Goal: Check status: Check status

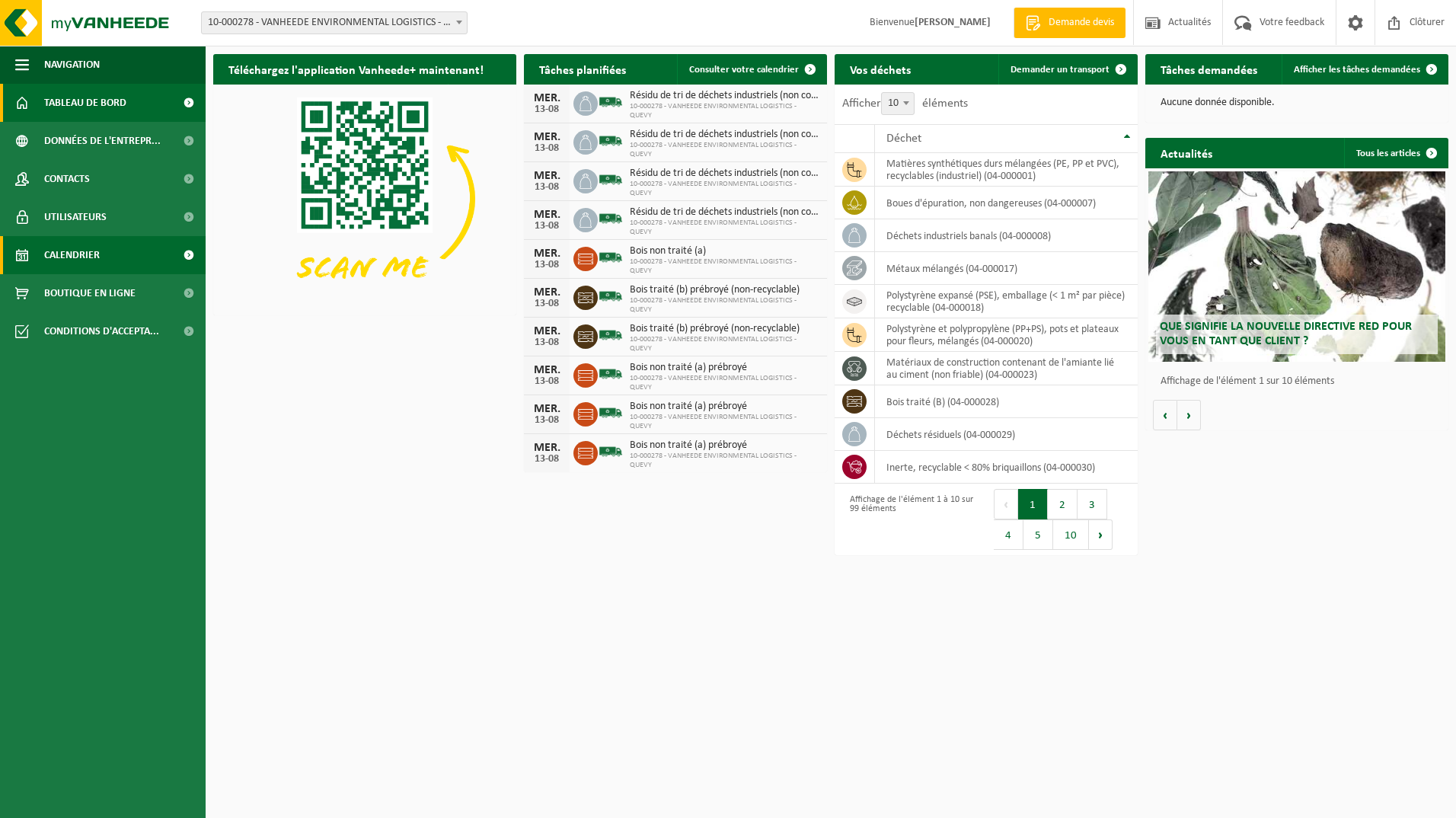
click at [74, 257] on span "Calendrier" at bounding box center [72, 255] width 56 height 38
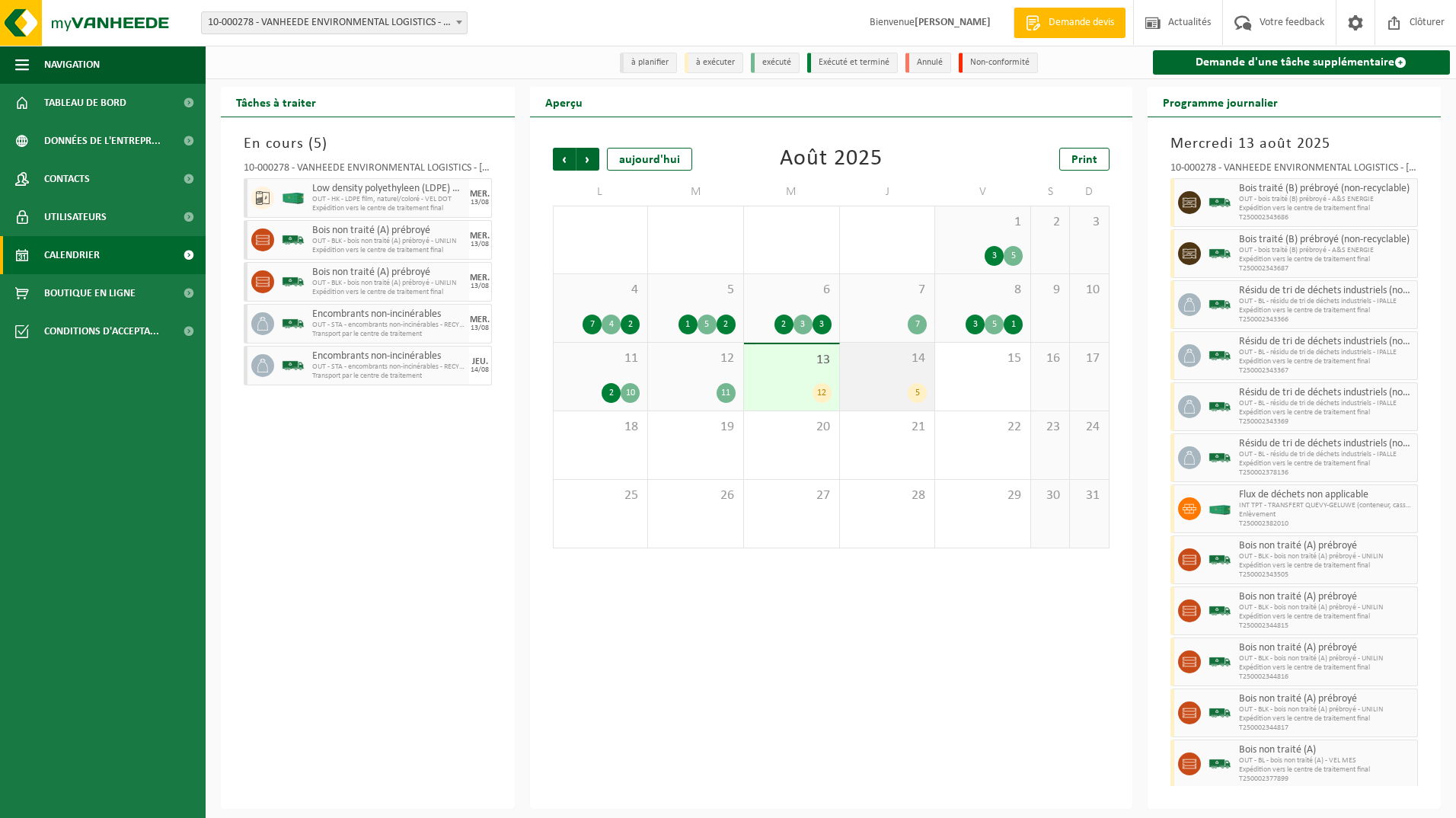
click at [910, 391] on div "5" at bounding box center [917, 393] width 19 height 20
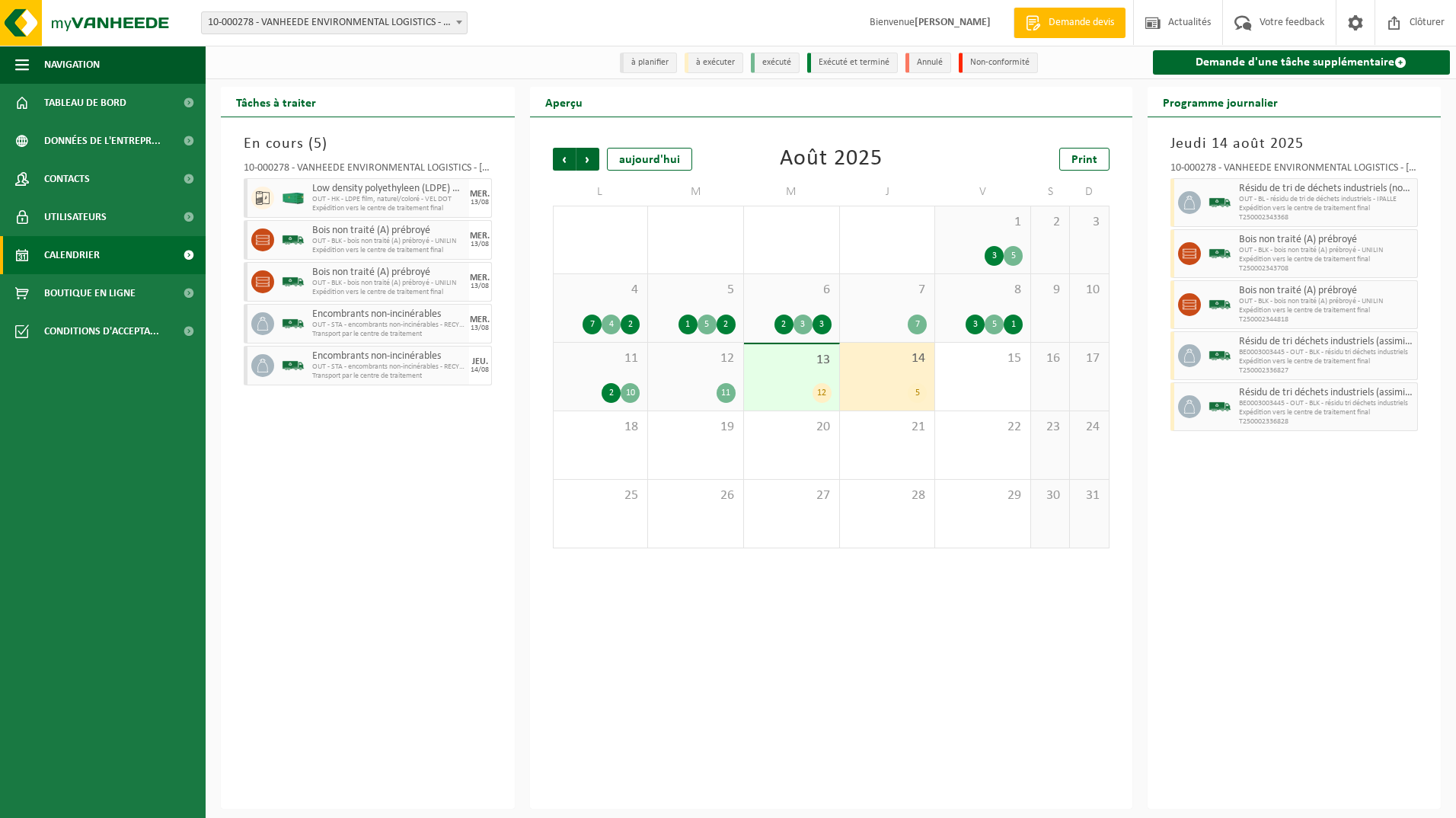
click at [905, 389] on div "5" at bounding box center [887, 393] width 80 height 20
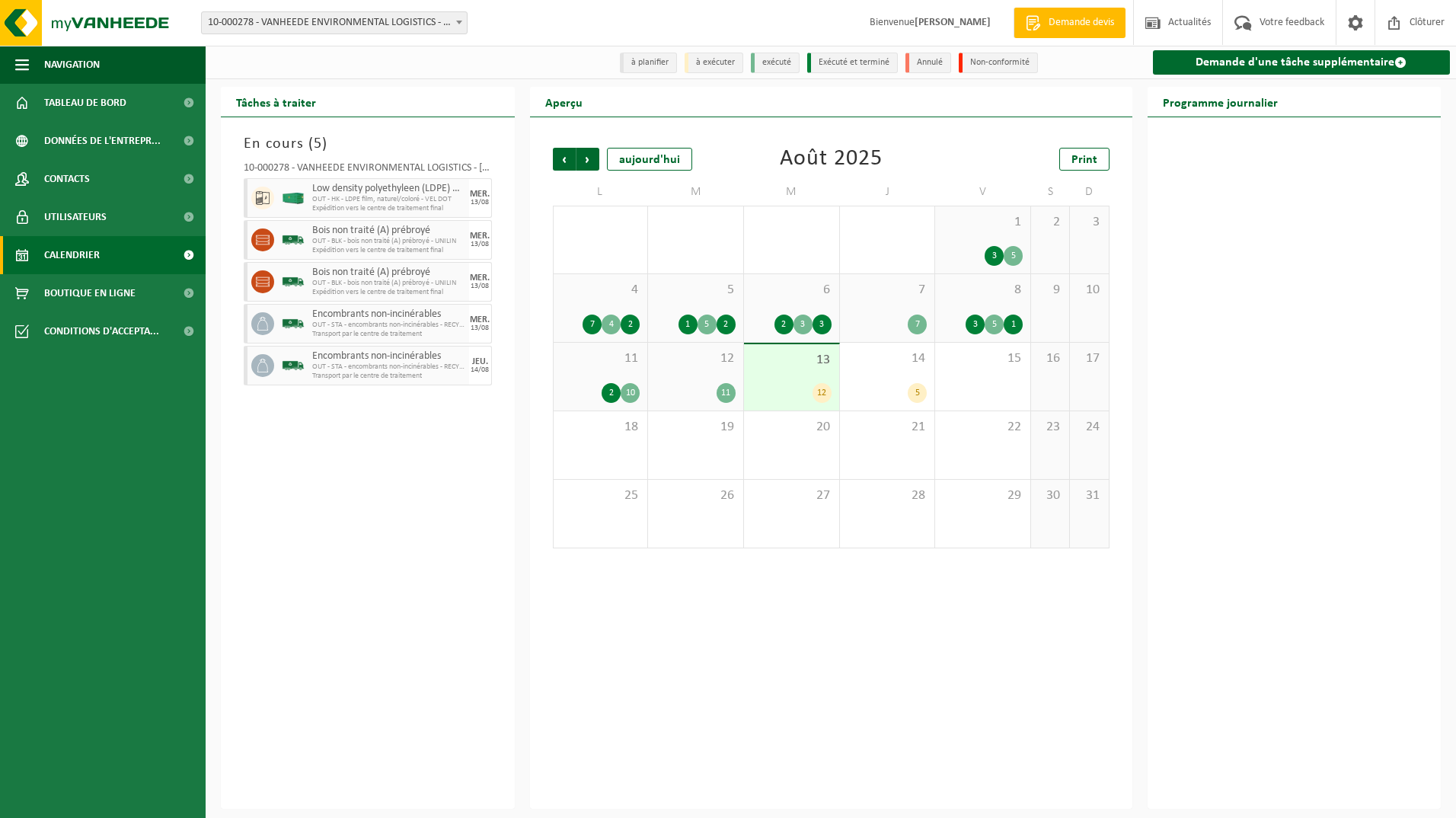
click at [793, 370] on div "13 12" at bounding box center [792, 377] width 96 height 66
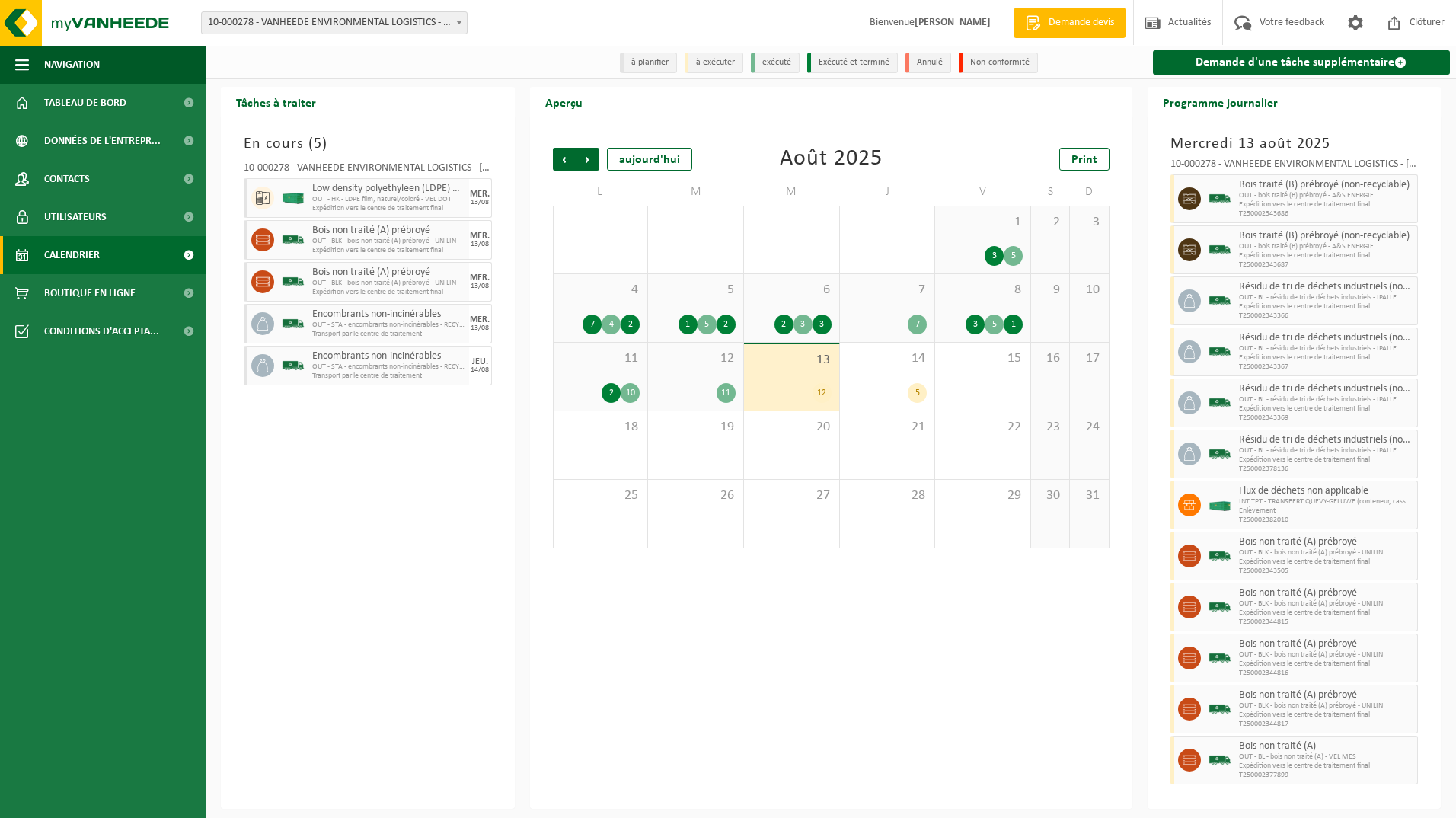
scroll to position [5, 0]
click at [889, 372] on div "14 5" at bounding box center [887, 377] width 96 height 67
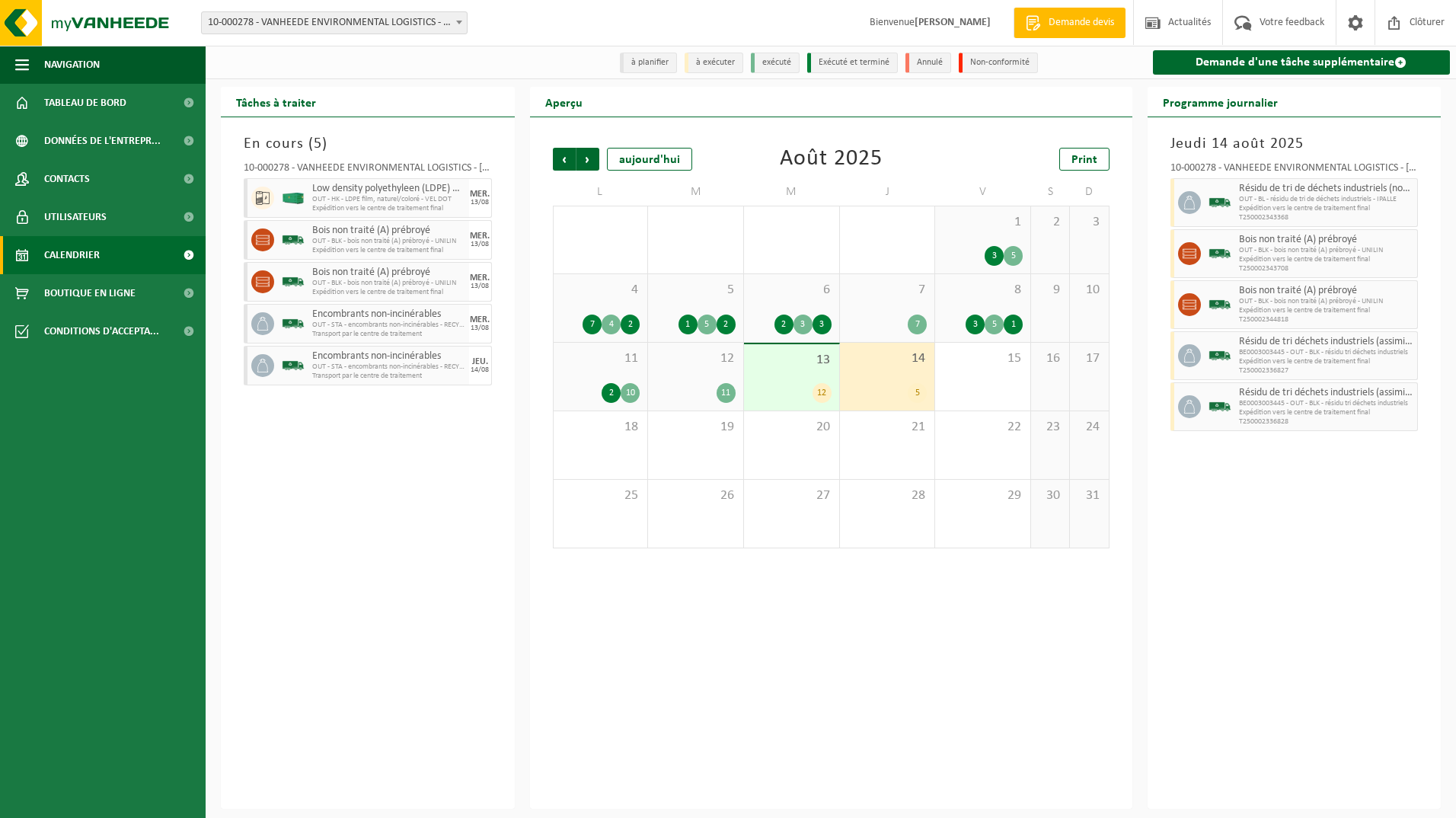
click at [898, 380] on div "14 5" at bounding box center [887, 377] width 96 height 67
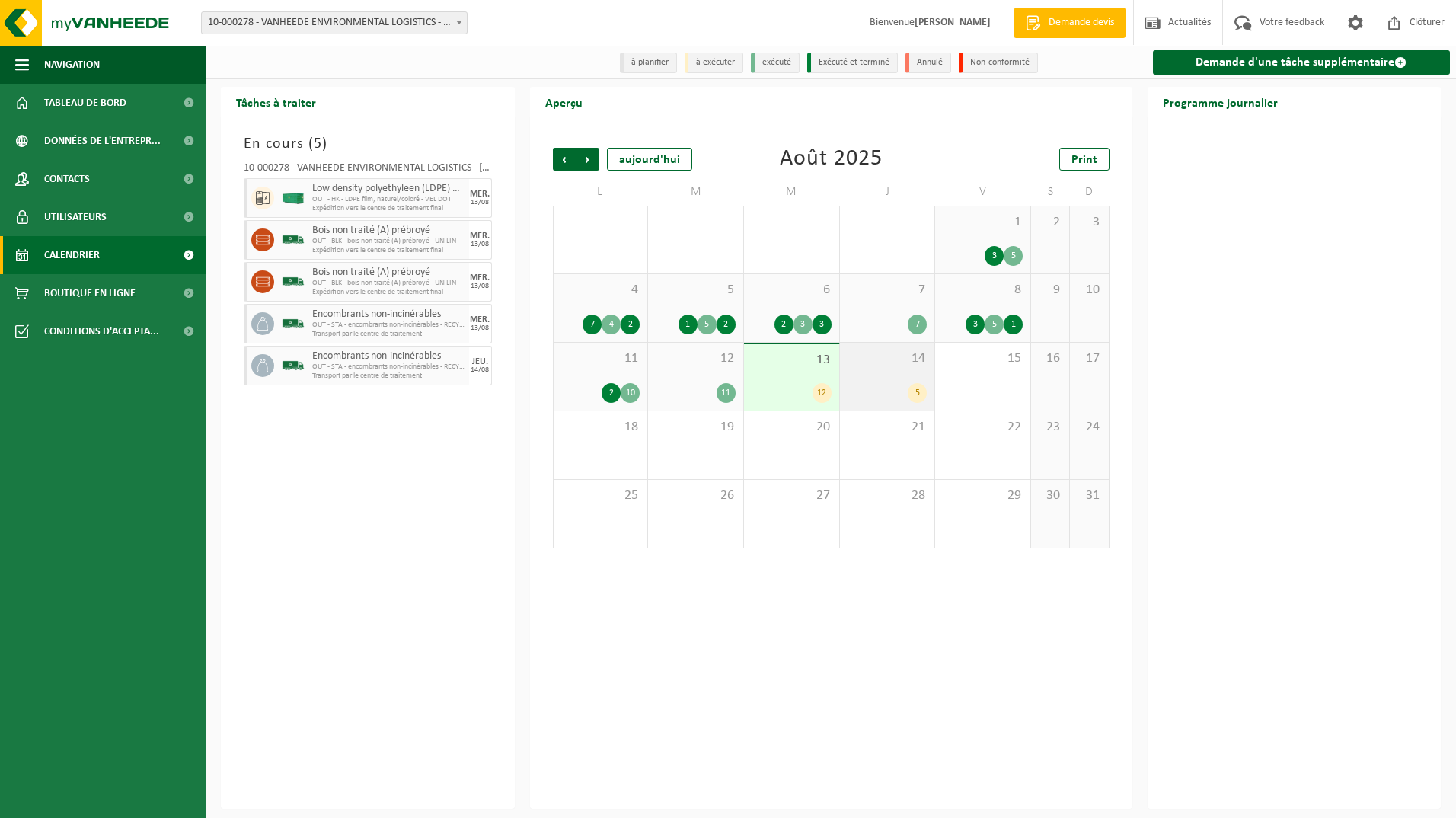
click at [898, 380] on div "14 5" at bounding box center [887, 377] width 96 height 67
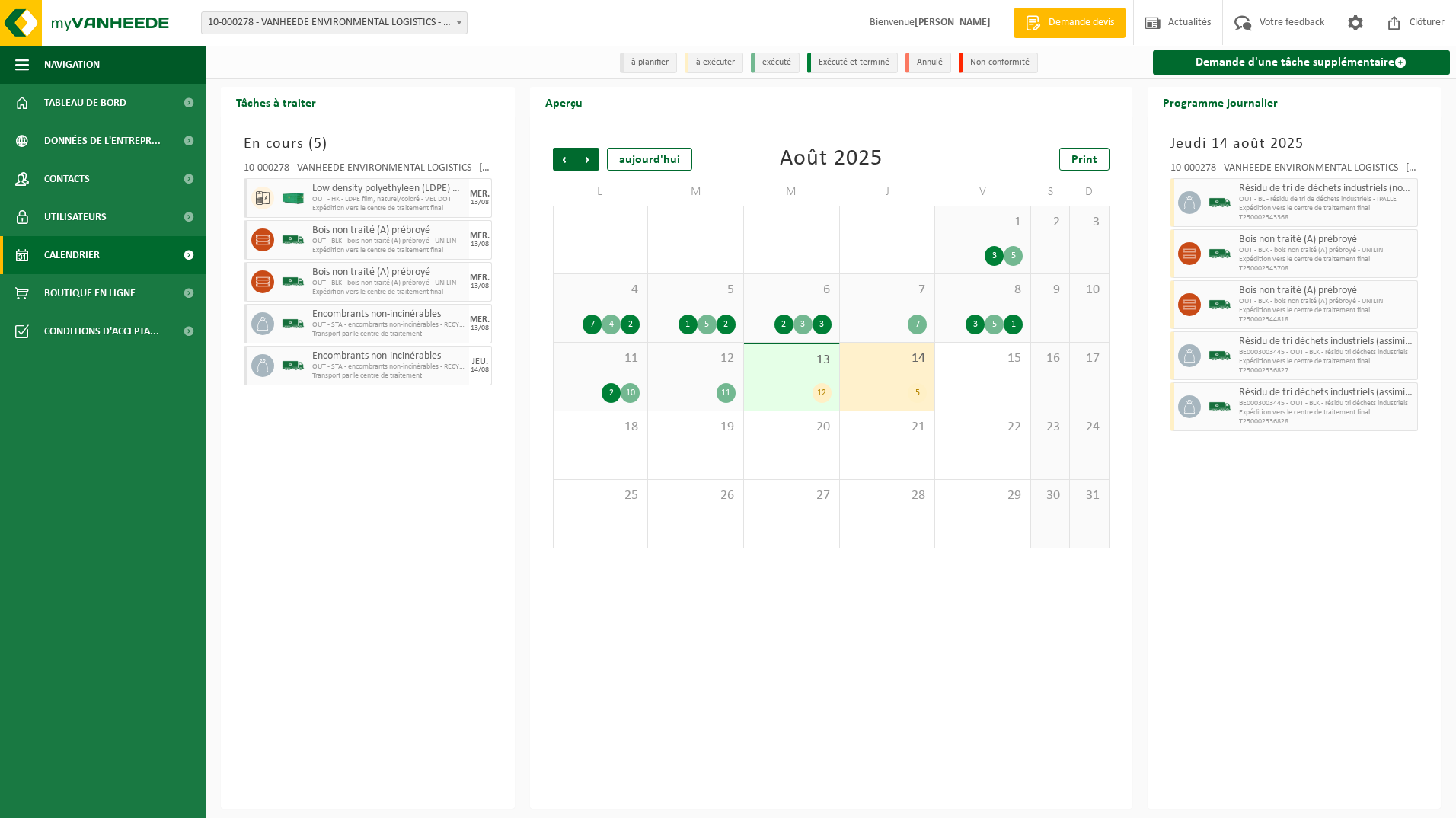
click at [882, 373] on div "14 5" at bounding box center [887, 377] width 96 height 67
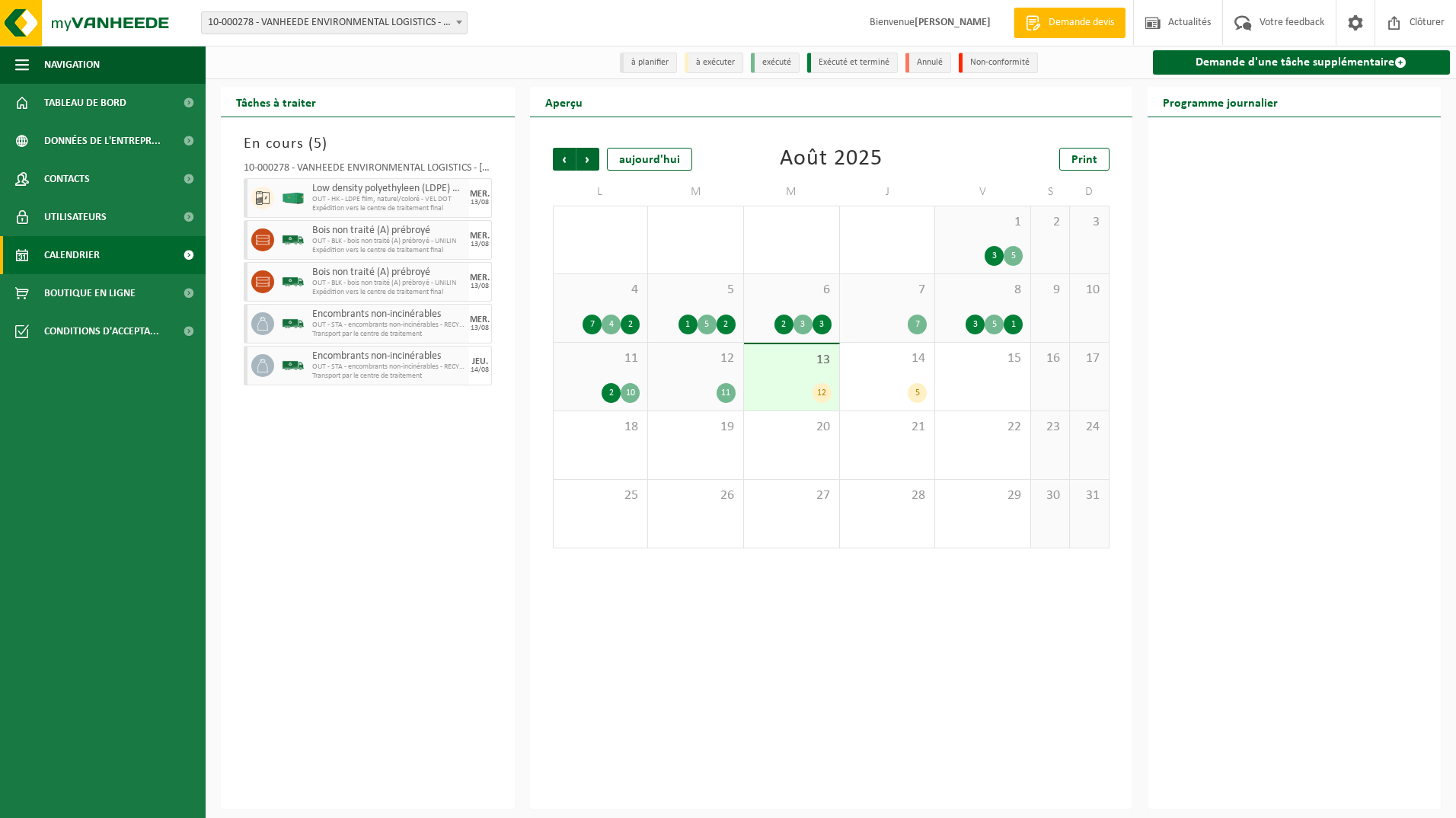
click at [794, 369] on span "13" at bounding box center [792, 360] width 80 height 16
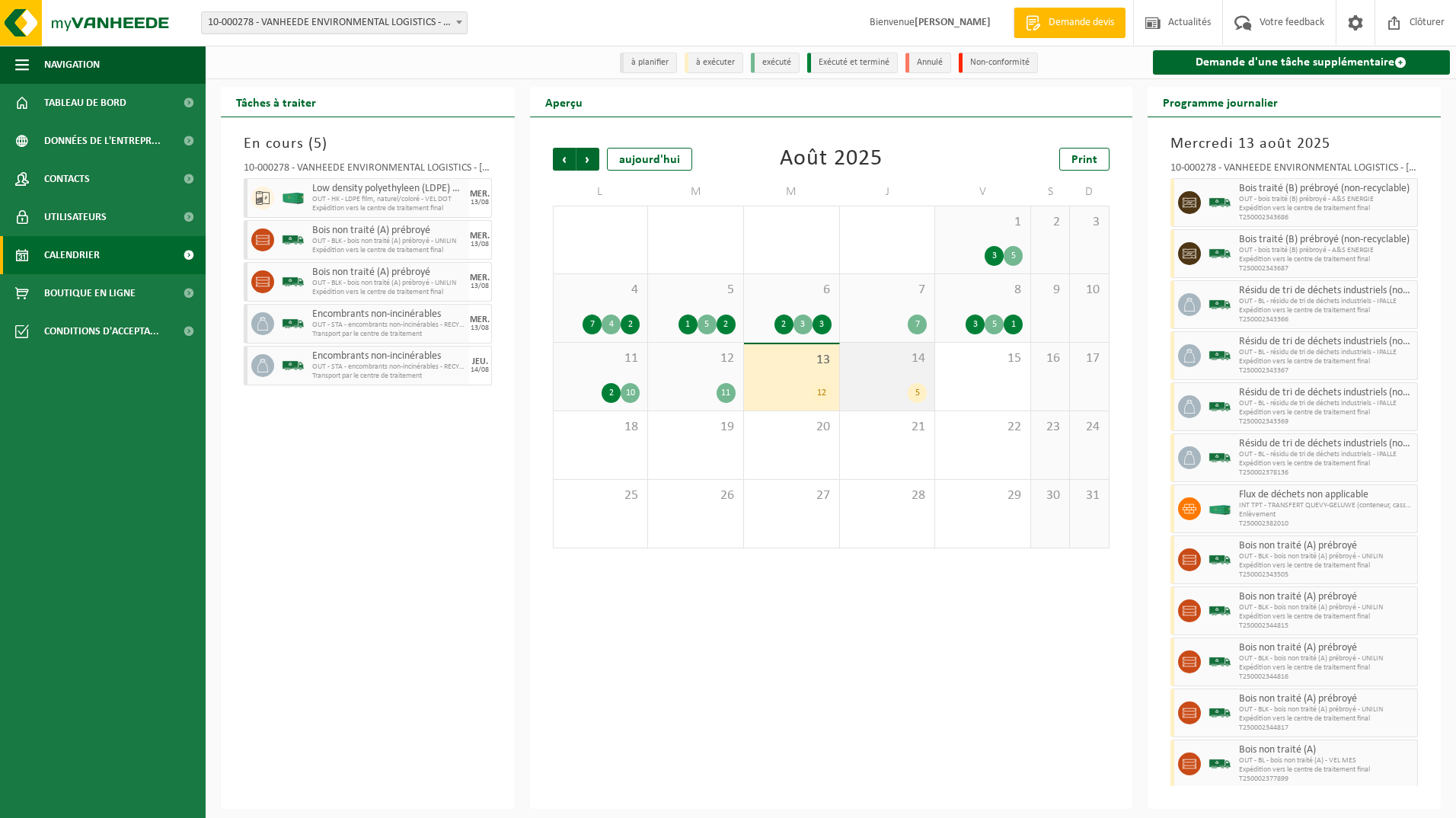
click at [882, 357] on span "14" at bounding box center [887, 359] width 80 height 16
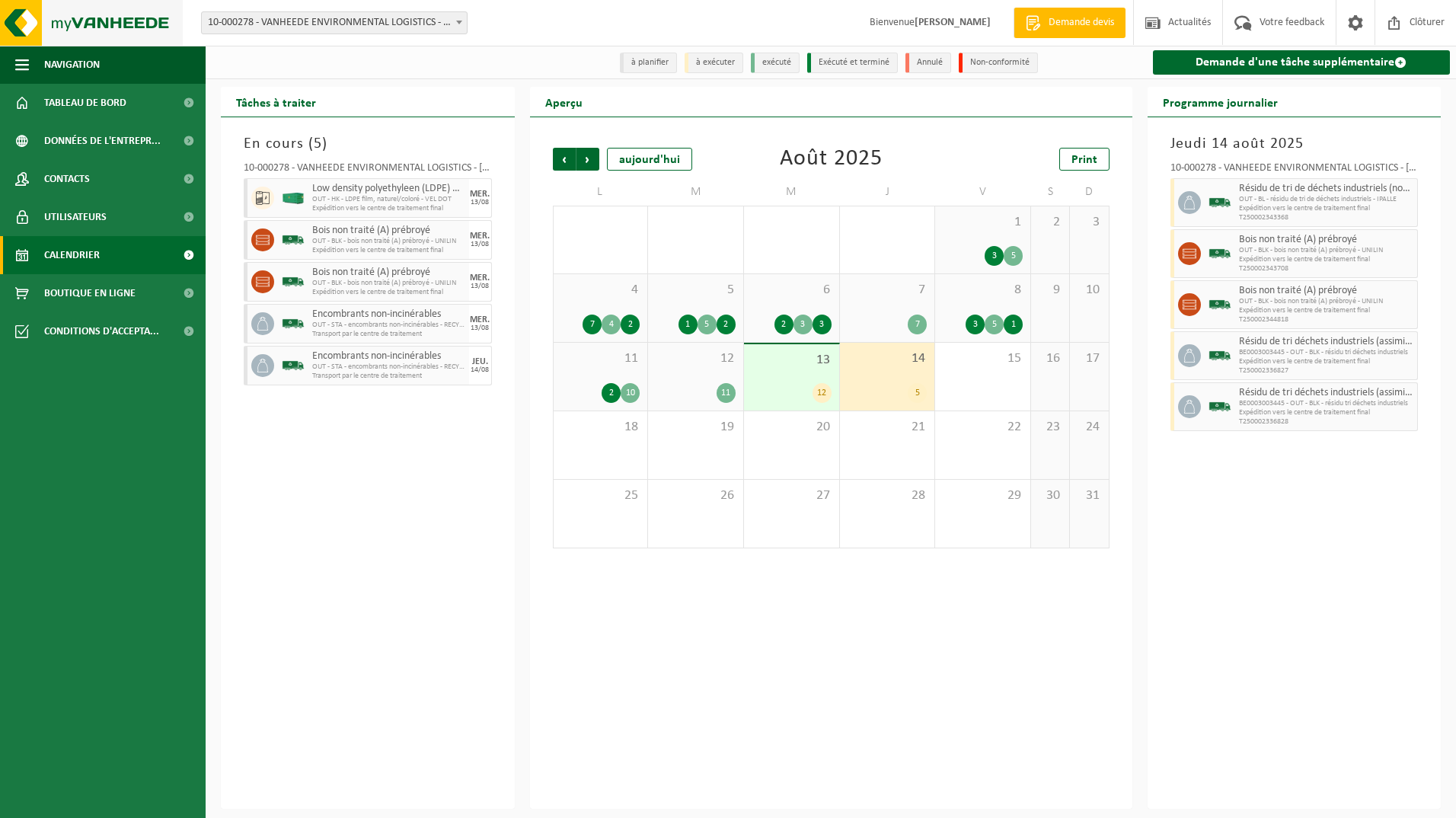
click at [16, 20] on img at bounding box center [91, 23] width 183 height 45
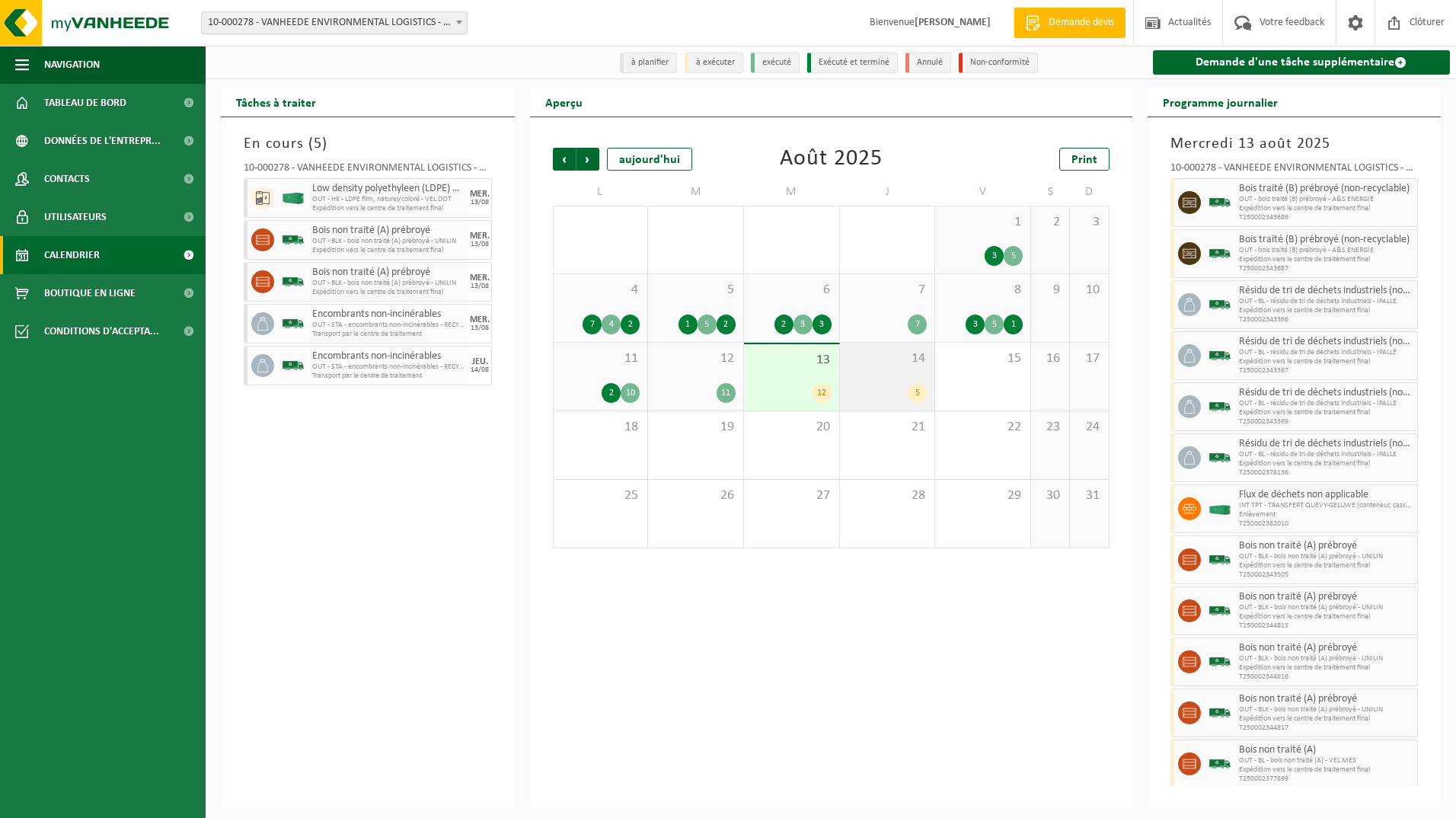
click at [910, 389] on div "5" at bounding box center [917, 393] width 19 height 20
